Goal: Task Accomplishment & Management: Use online tool/utility

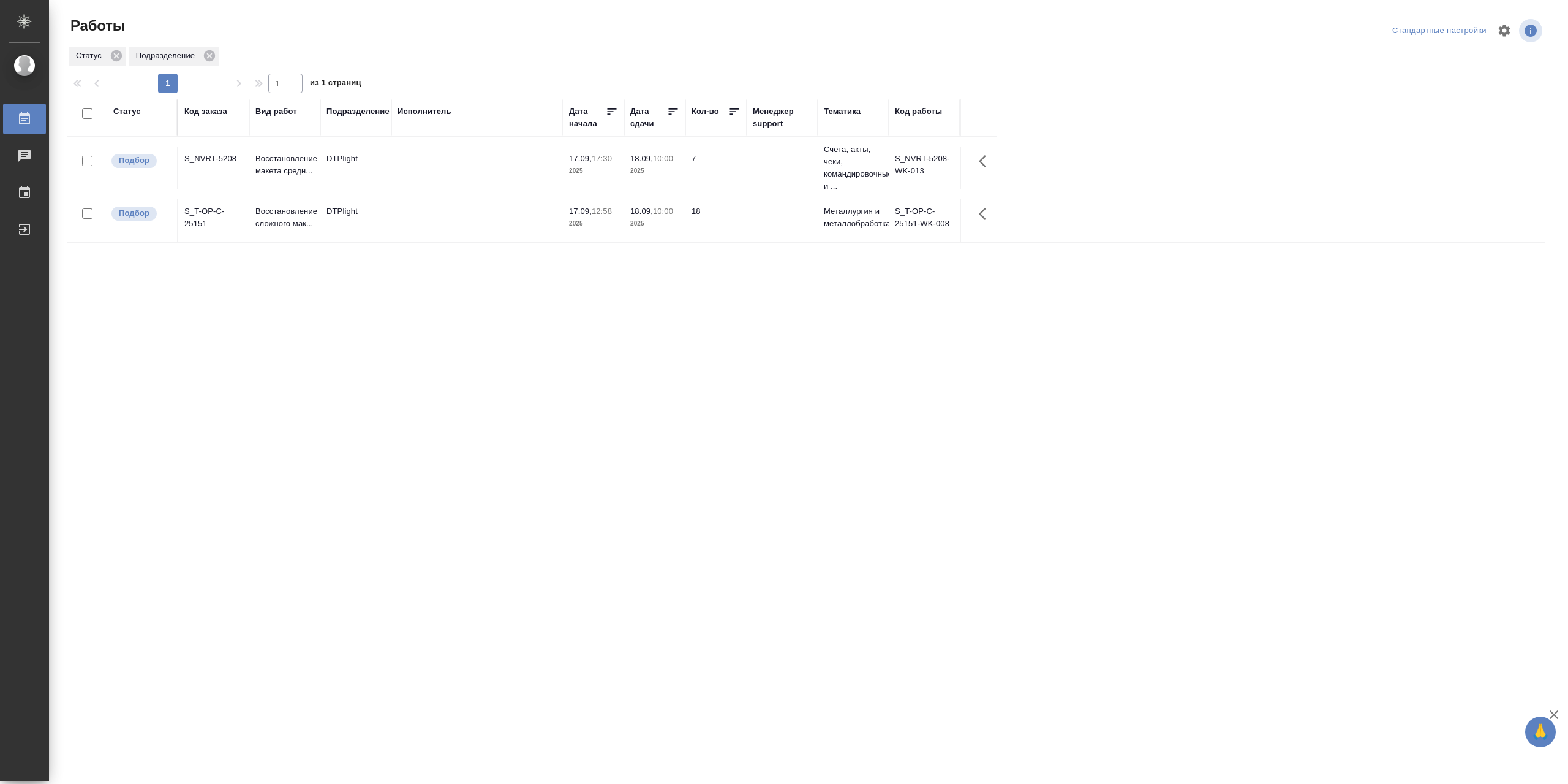
click at [202, 115] on div "Код заказа" at bounding box center [205, 111] width 43 height 13
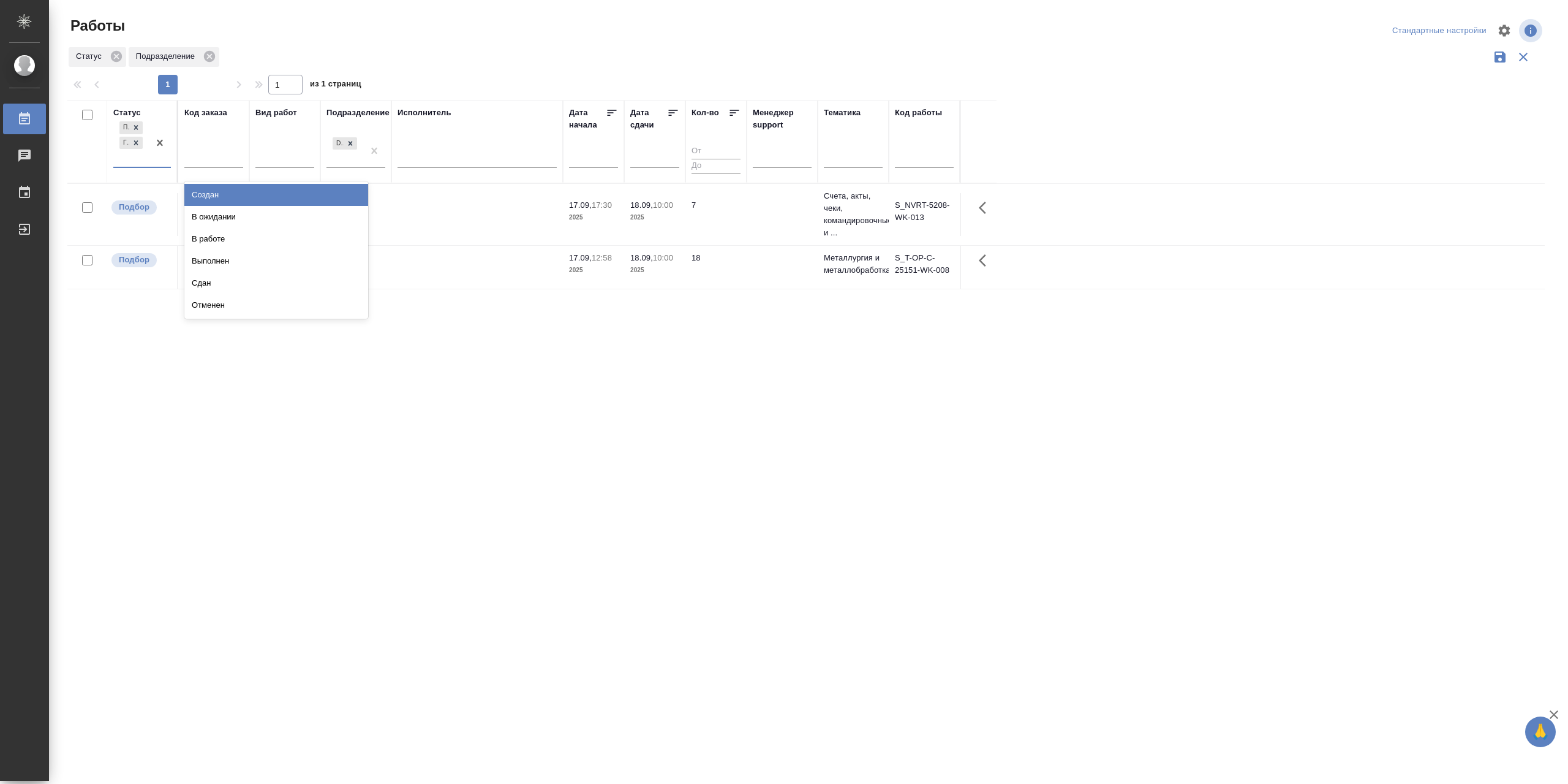
click at [138, 167] on div "Подбор Готов к работе" at bounding box center [130, 142] width 35 height 48
click at [226, 250] on div "В работе" at bounding box center [276, 238] width 184 height 22
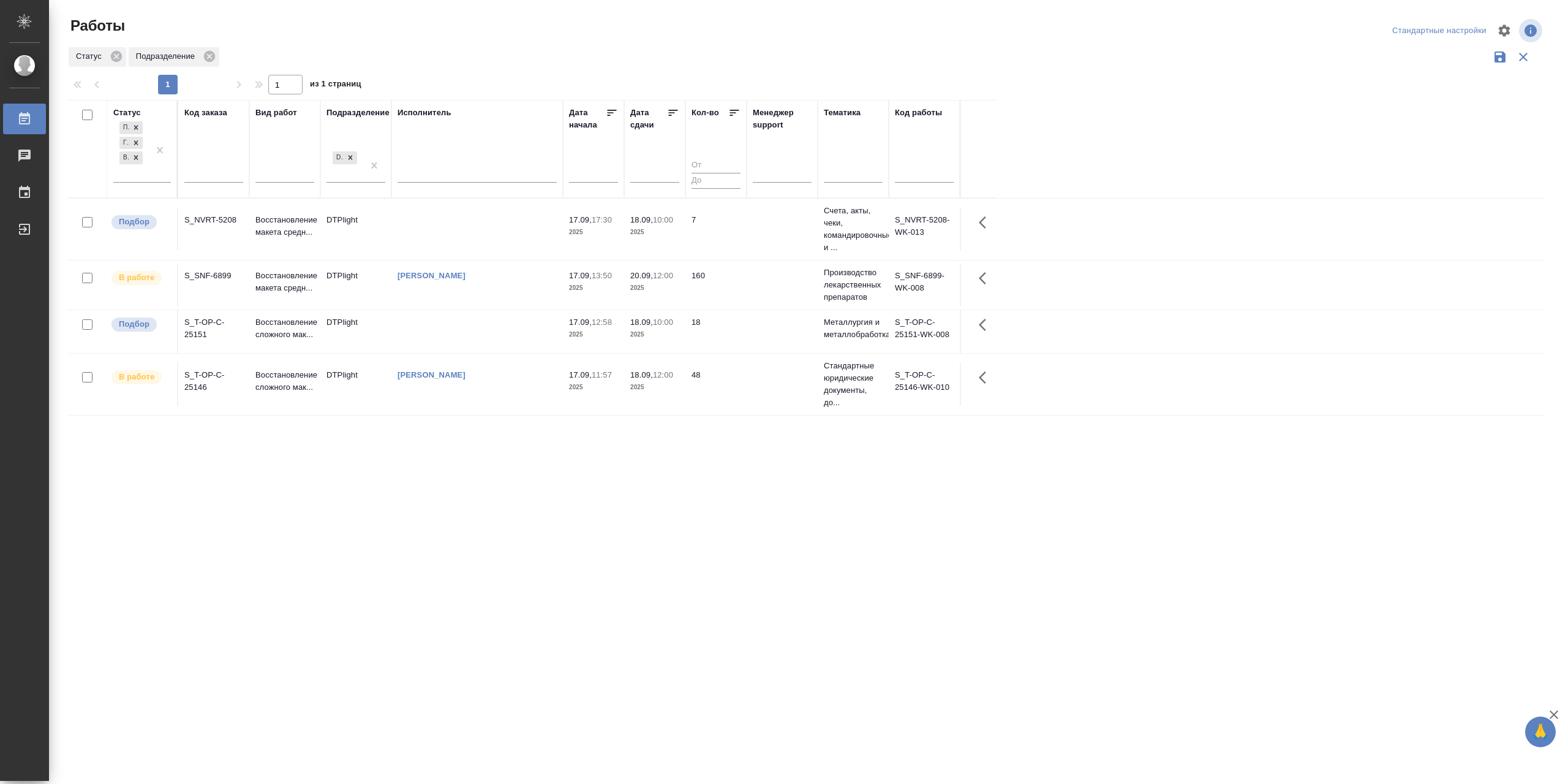
click at [478, 302] on td "[PERSON_NAME]" at bounding box center [477, 284] width 171 height 43
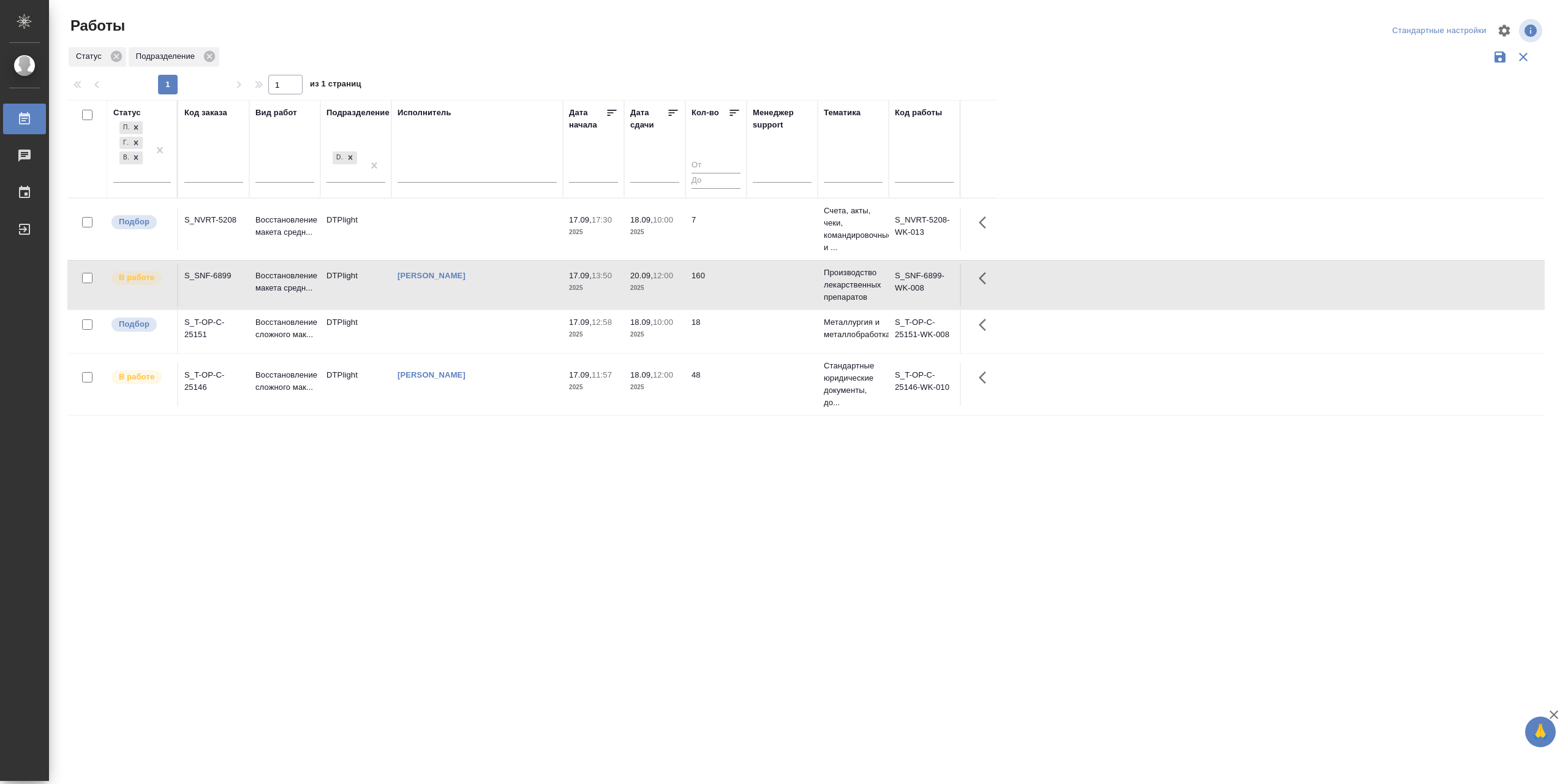
click at [504, 406] on td "[PERSON_NAME]" at bounding box center [477, 384] width 171 height 43
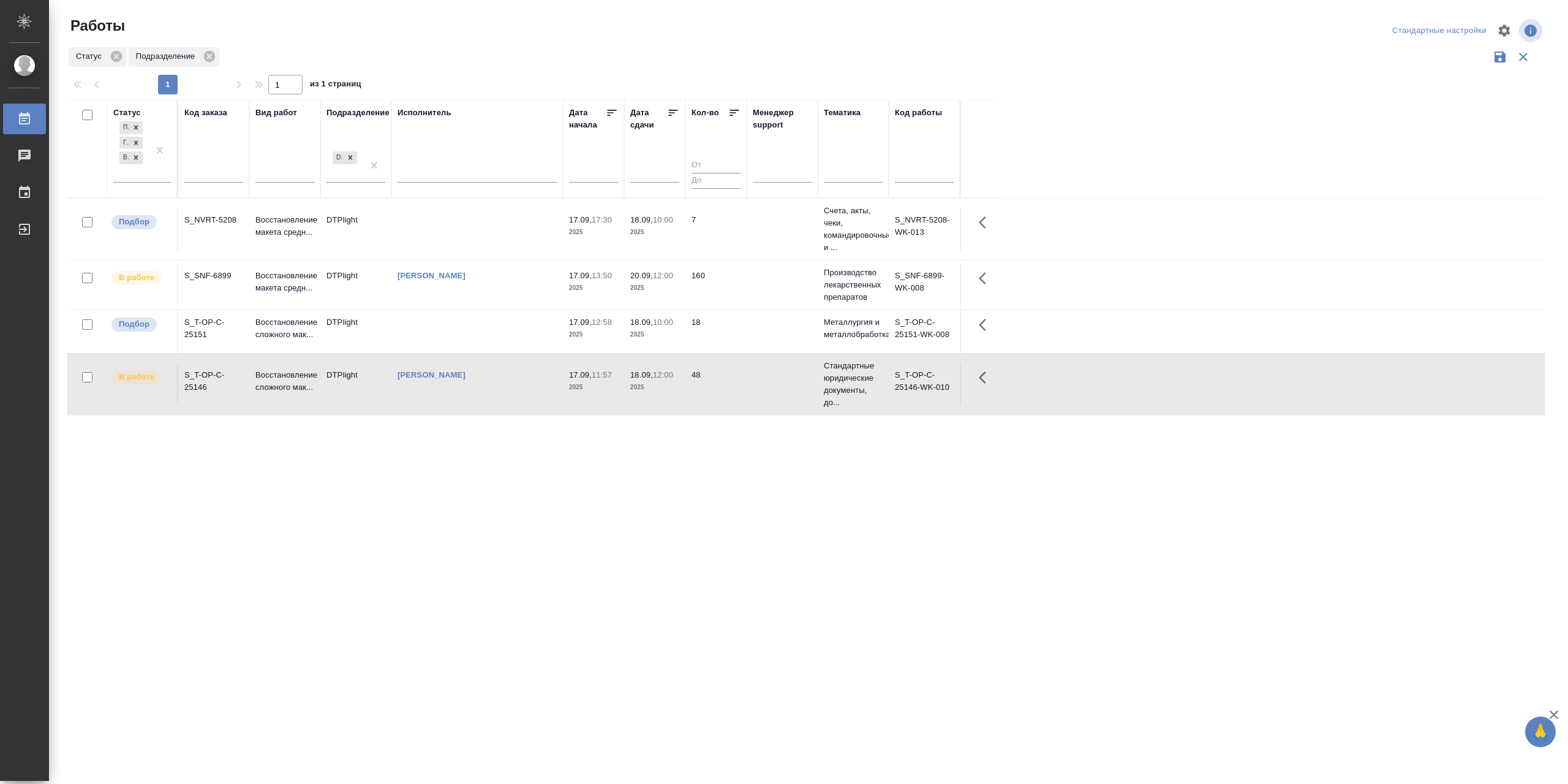
click at [504, 406] on td "[PERSON_NAME]" at bounding box center [477, 384] width 171 height 43
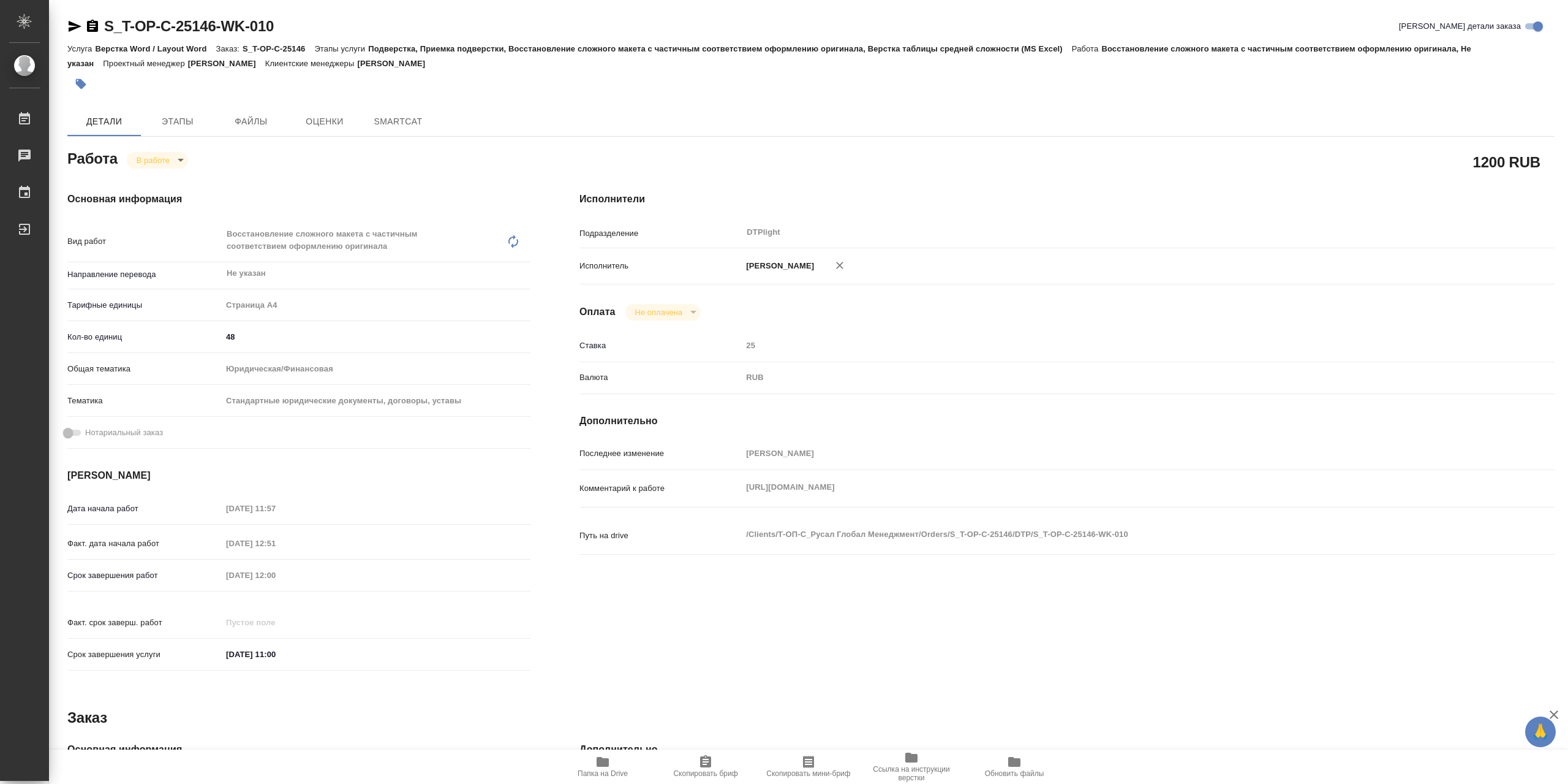
type textarea "x"
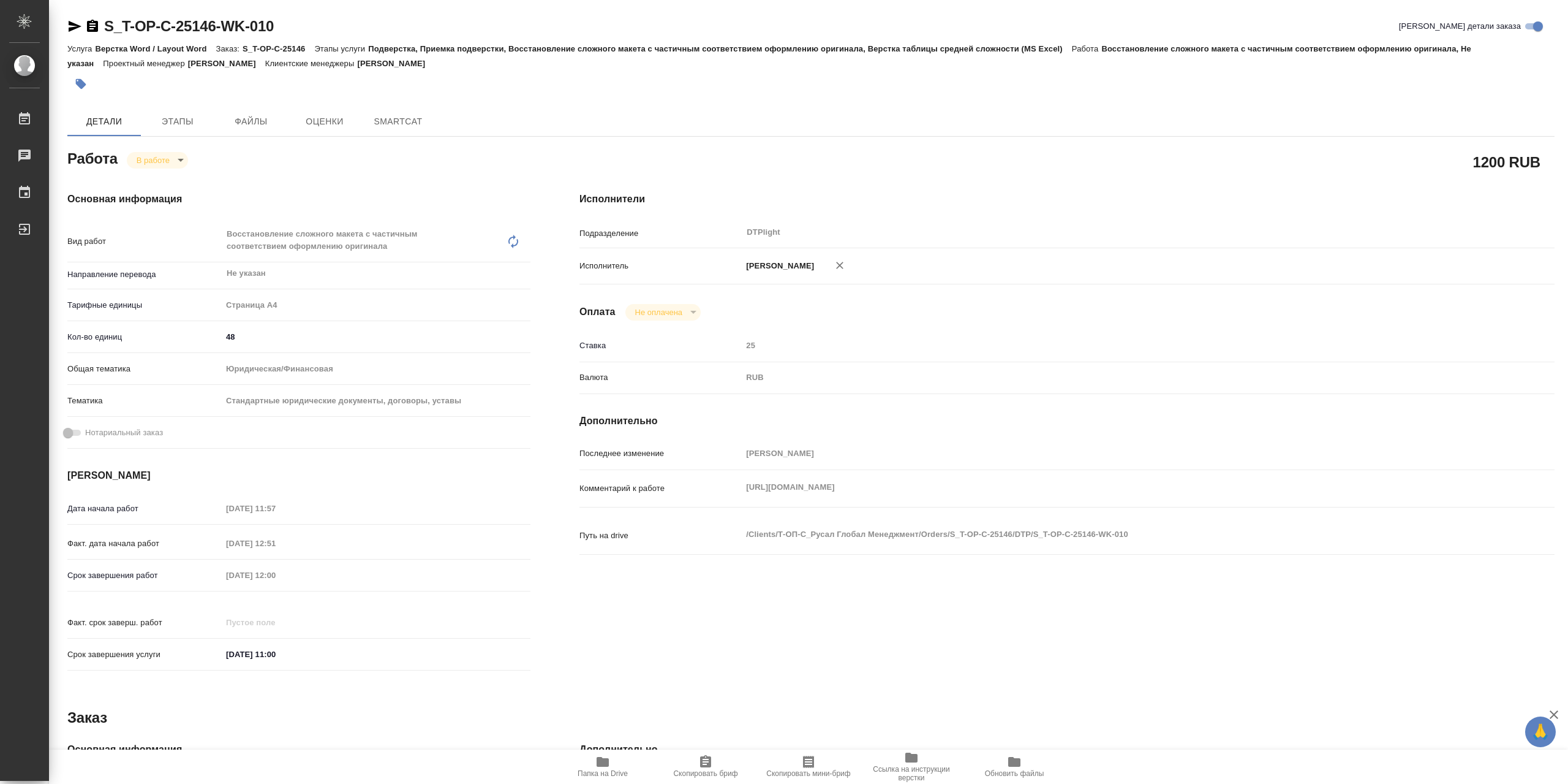
type textarea "x"
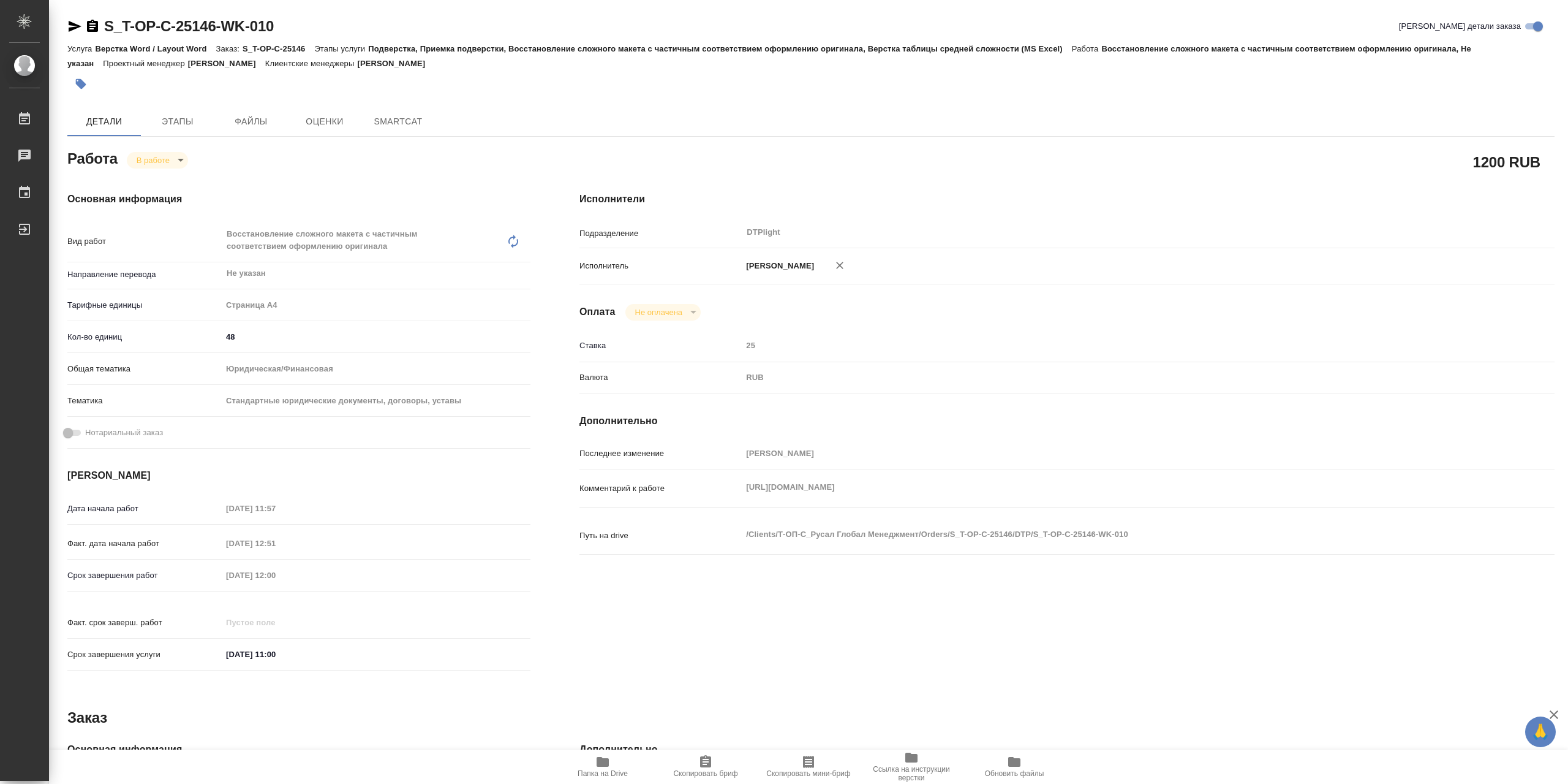
type textarea "x"
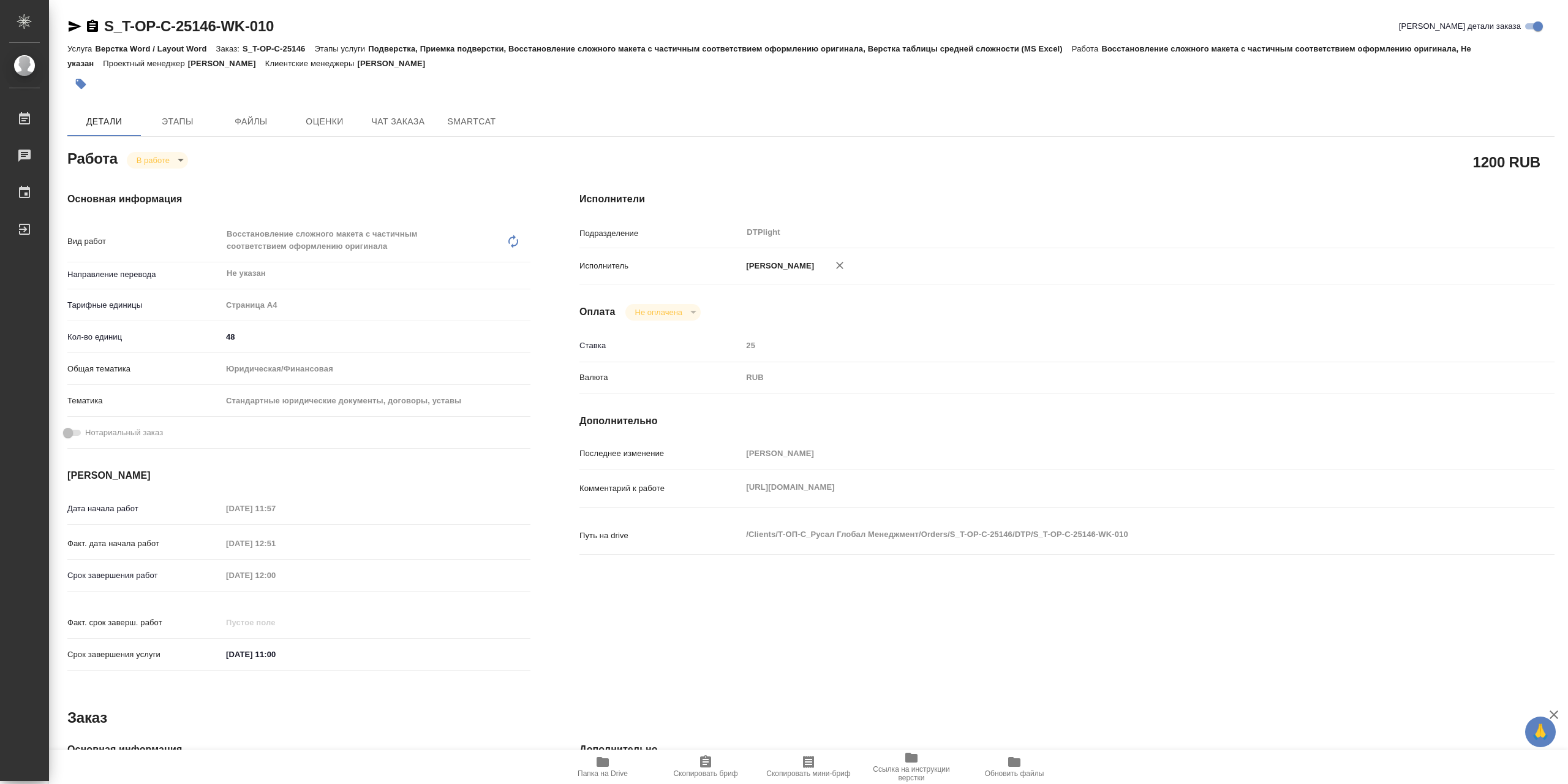
type textarea "x"
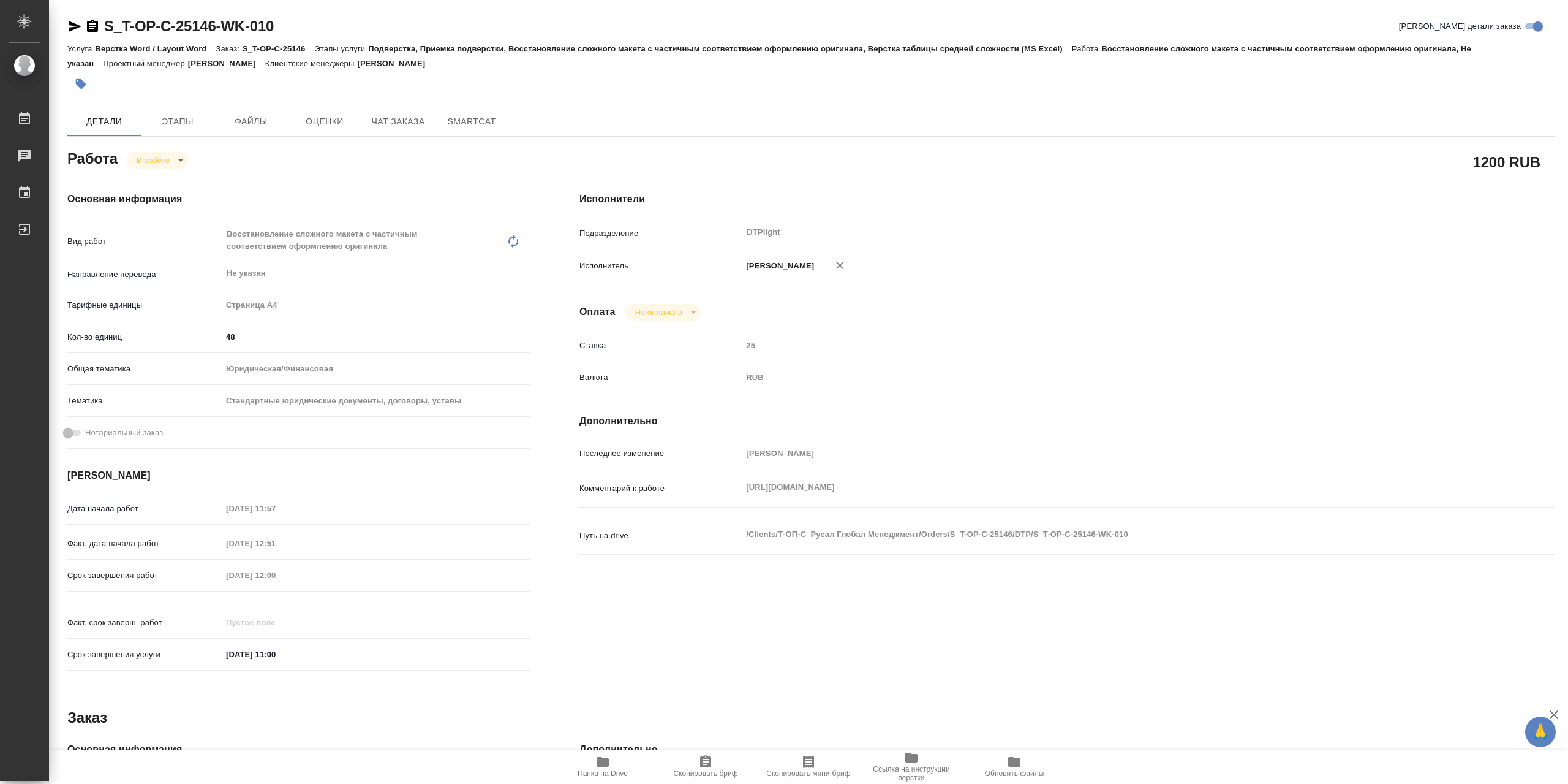
type textarea "x"
